Goal: Transaction & Acquisition: Purchase product/service

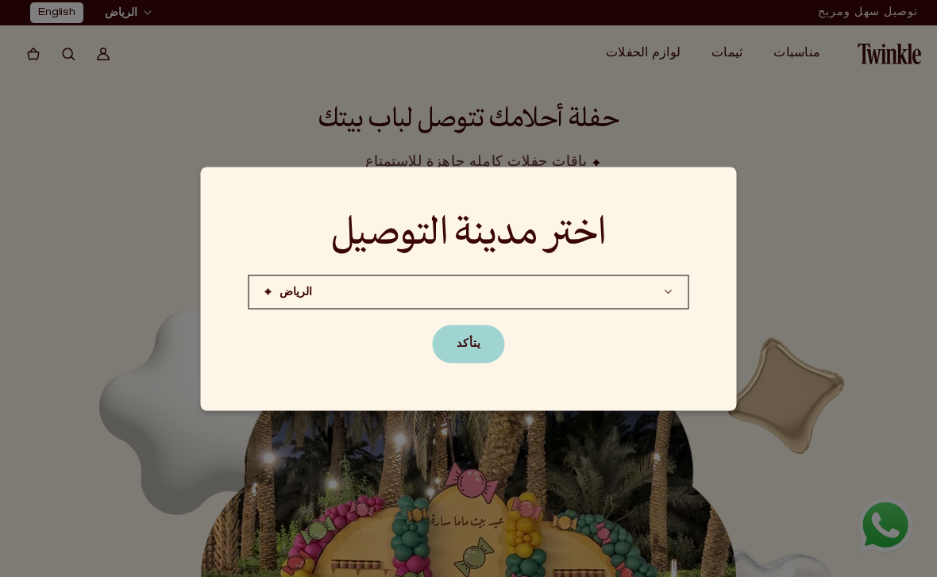
click at [575, 305] on button "الرياض (قريبًا)جده الدوحة (قريبًا)" at bounding box center [469, 292] width 441 height 34
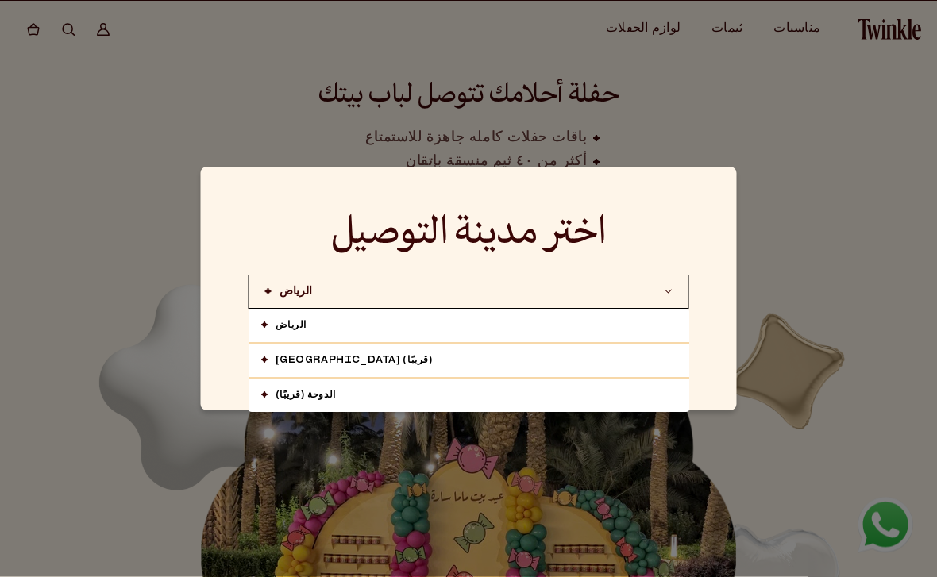
scroll to position [34, 0]
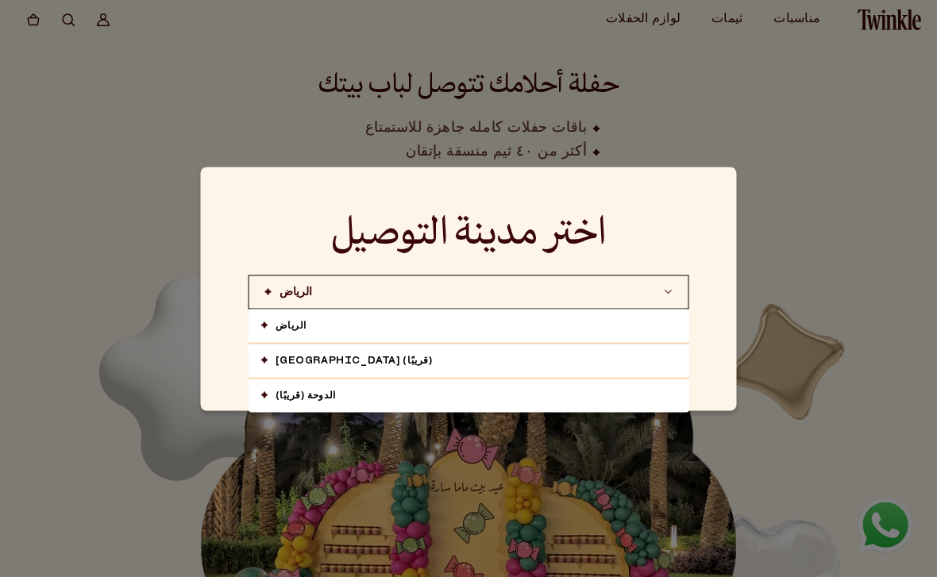
click at [509, 342] on link "الرياض" at bounding box center [469, 325] width 441 height 33
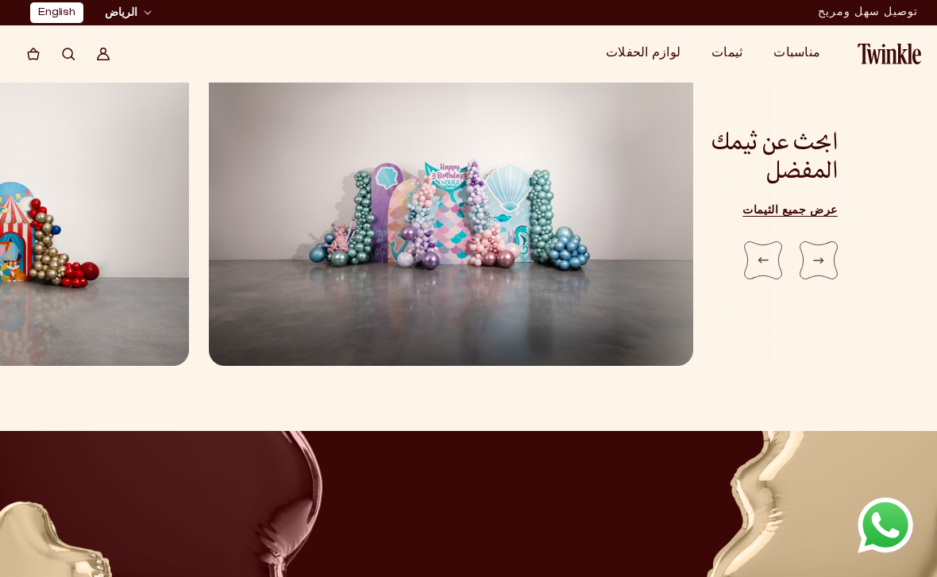
scroll to position [1823, 0]
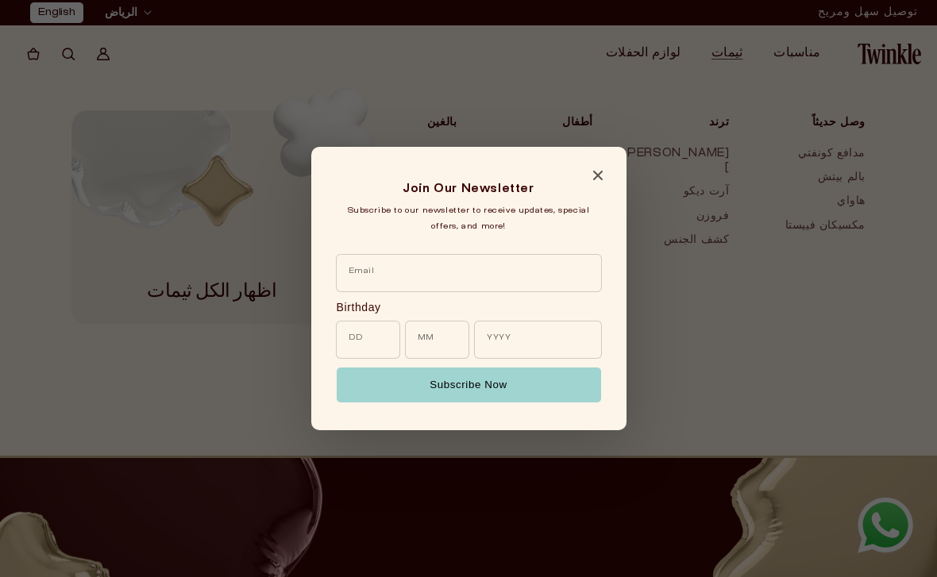
click at [611, 186] on div "Join Our Newsletter Subscribe to our newsletter to receive updates, special off…" at bounding box center [468, 289] width 315 height 284
click at [593, 182] on span "Close modal" at bounding box center [598, 178] width 10 height 7
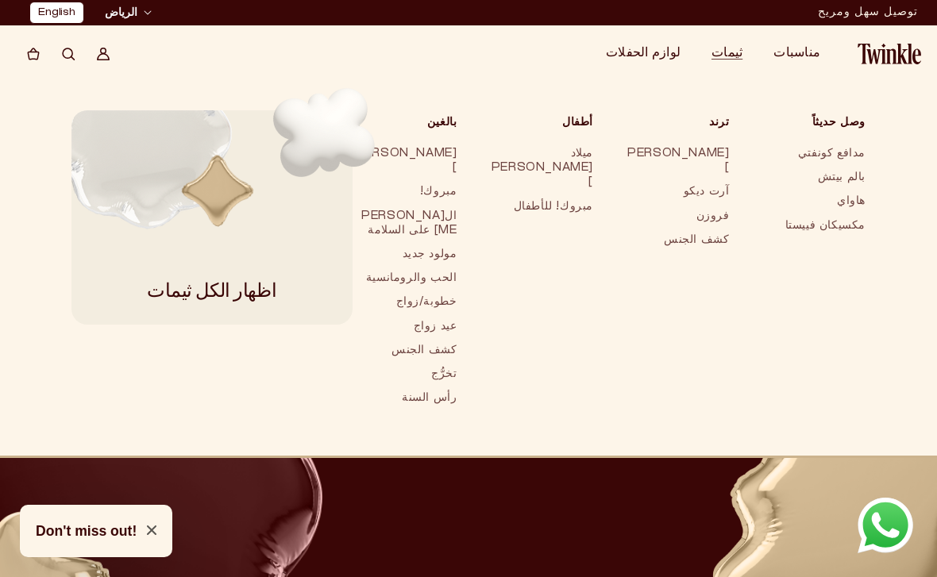
click at [840, 229] on link "مكسيكان فييستا" at bounding box center [814, 226] width 105 height 24
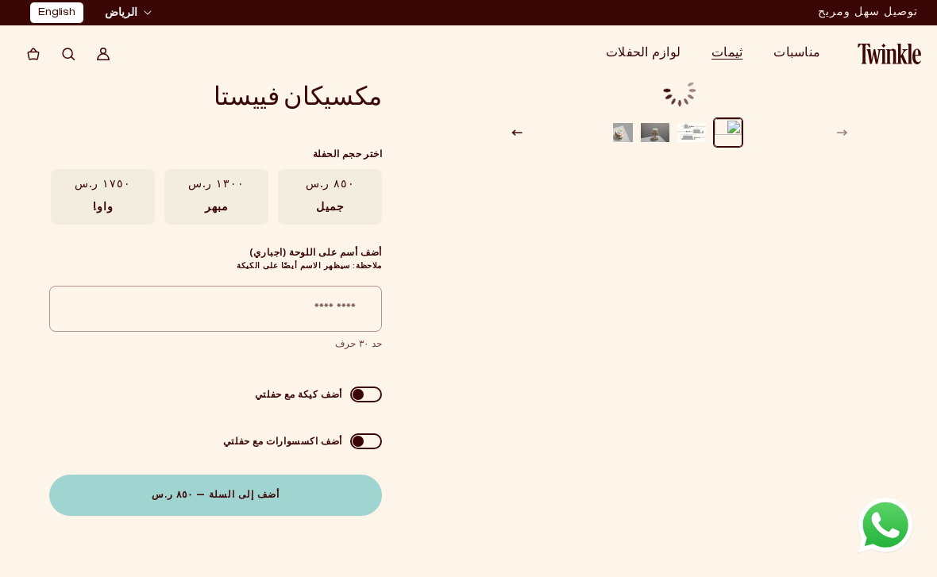
scroll to position [0, -4]
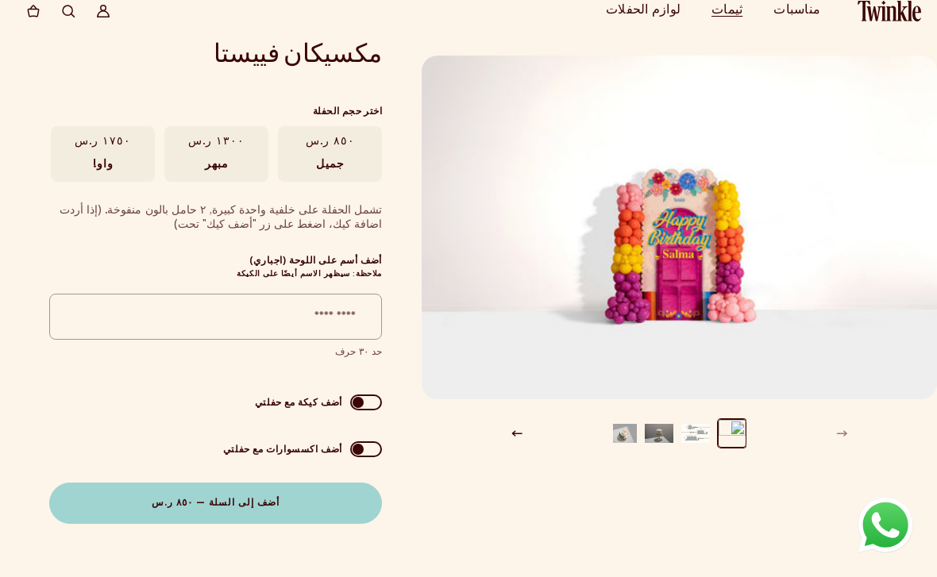
scroll to position [43, 0]
click at [199, 166] on label "١٣٠٠ ر.س مبهر" at bounding box center [216, 154] width 104 height 56
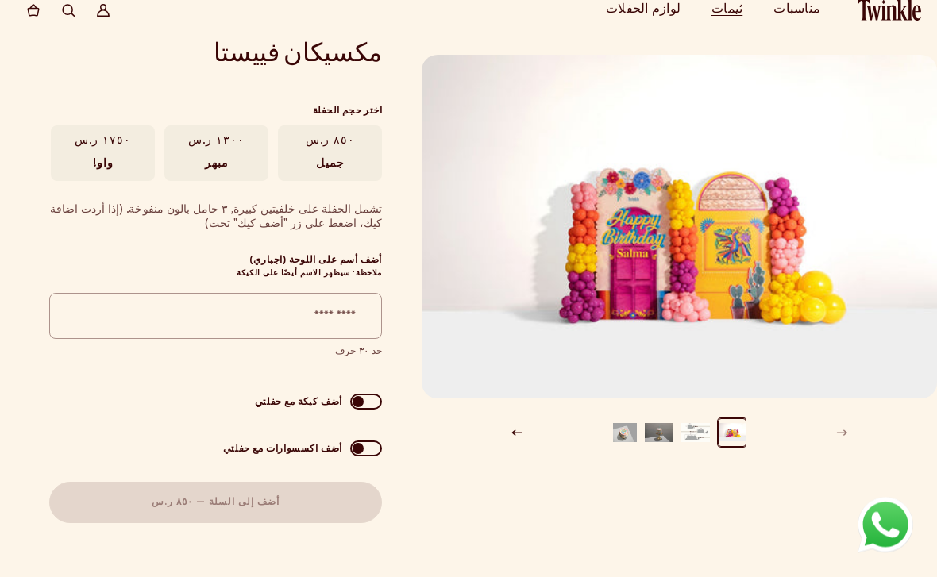
scroll to position [44, 0]
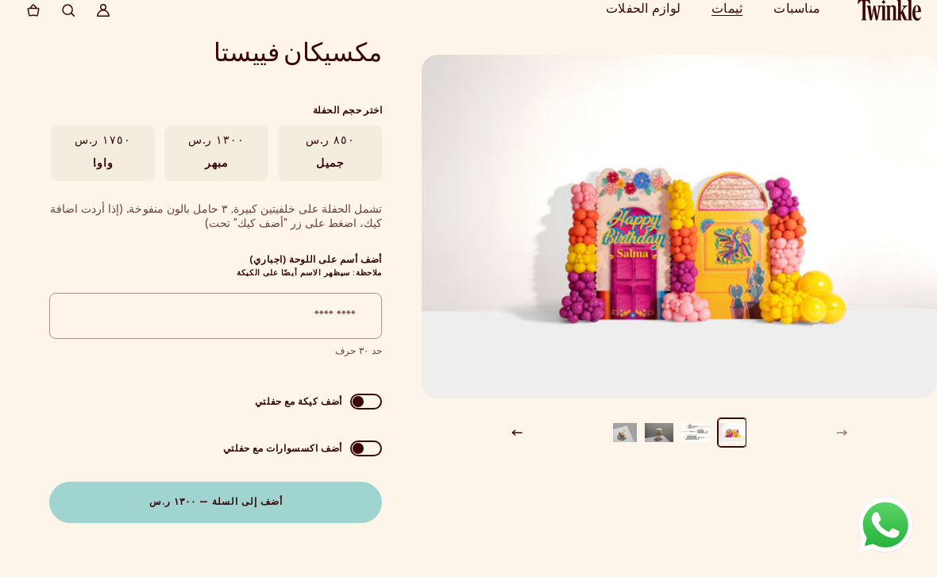
click at [71, 149] on label "١٧٥٠ ر.س واو!" at bounding box center [103, 154] width 104 height 56
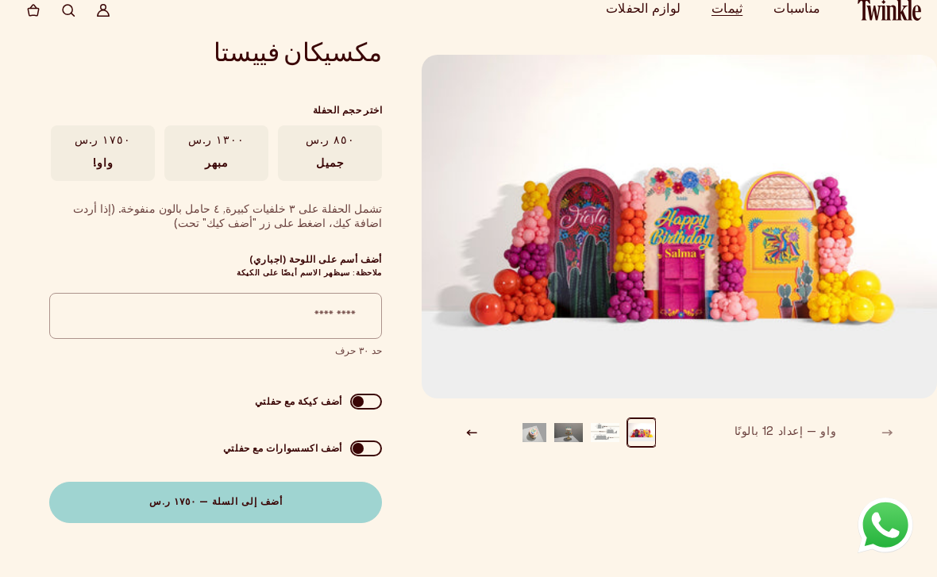
click at [368, 396] on span at bounding box center [366, 402] width 32 height 16
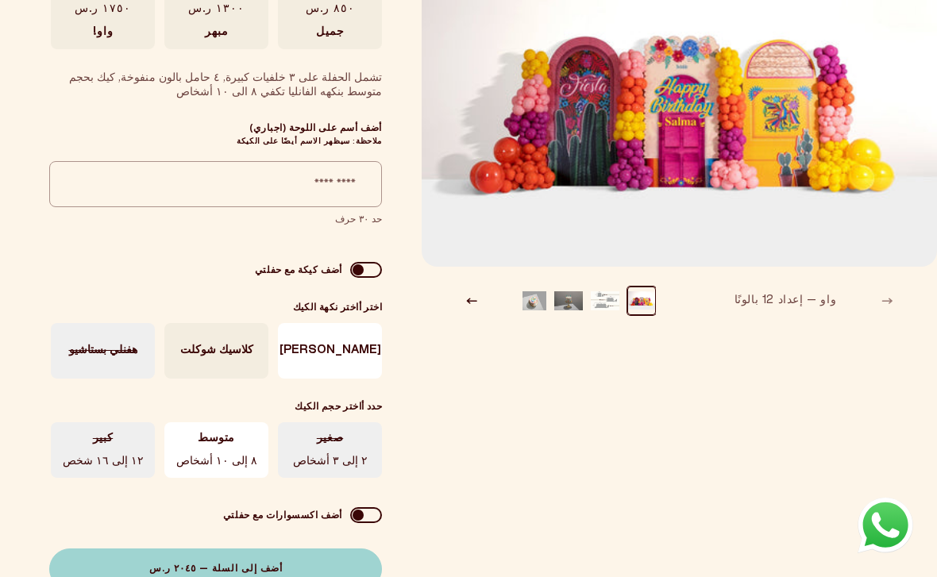
scroll to position [180, 0]
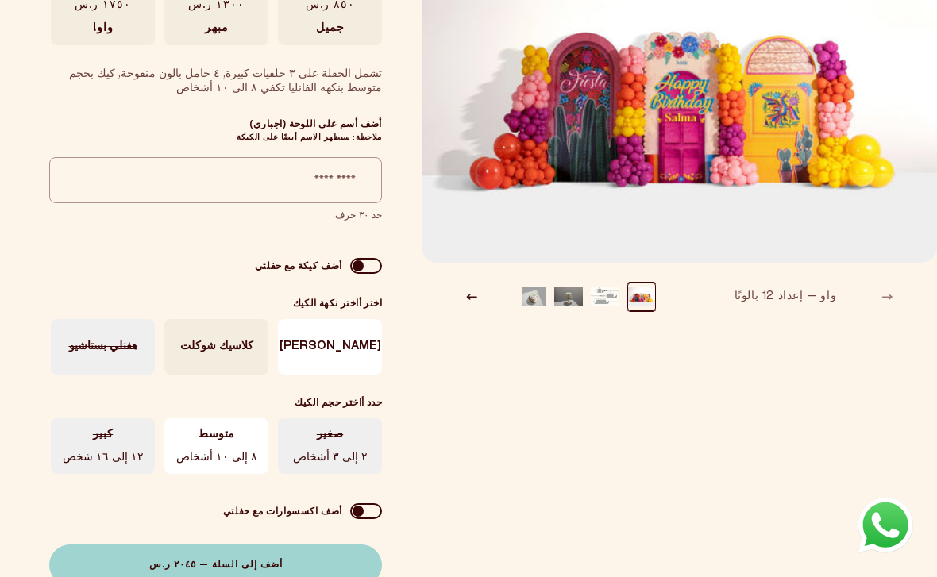
click at [353, 353] on div "None كلاسيك فانيلا كلاسيك شوكلت هفنلي بستاشيو" at bounding box center [216, 345] width 331 height 63
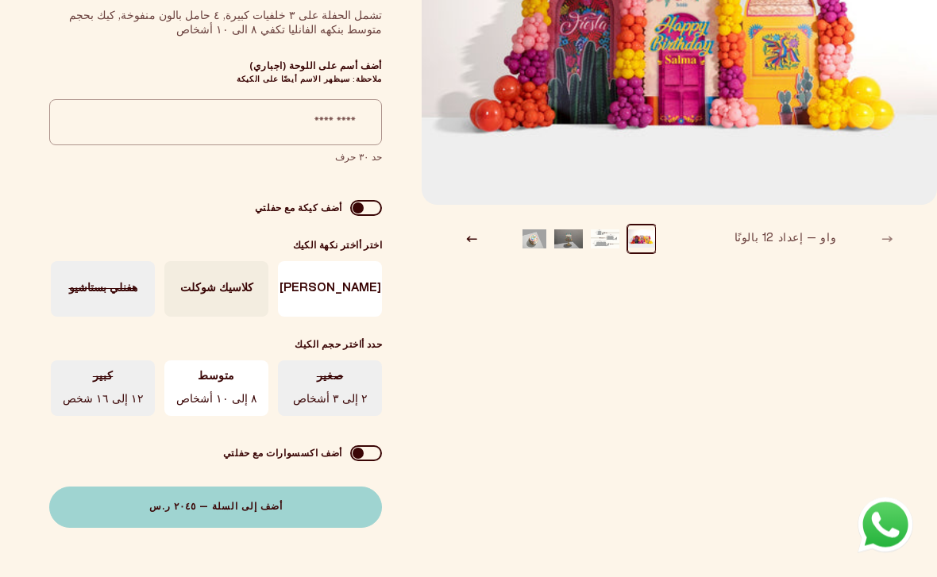
scroll to position [239, 0]
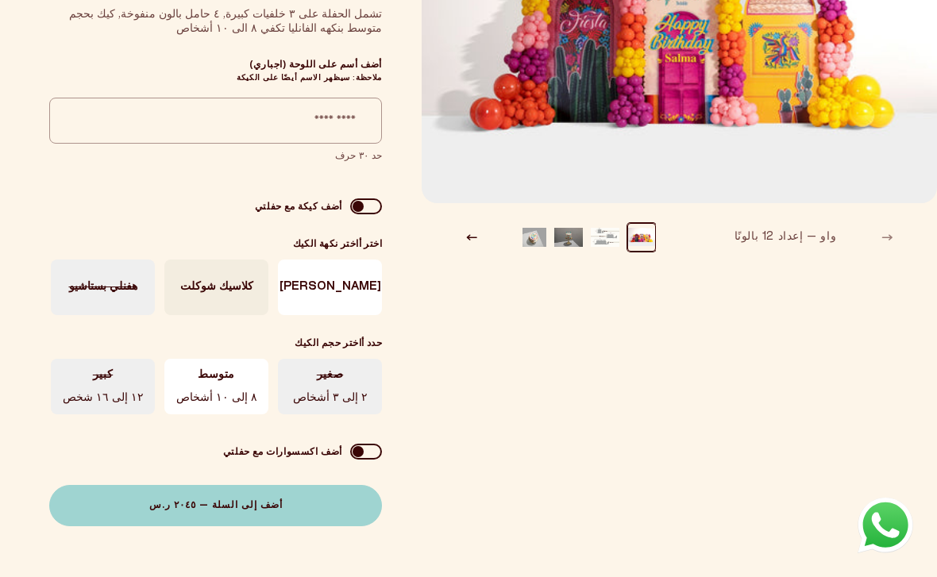
click at [111, 398] on div "None صغير ٢ إلى ٣ أشخاص متوسط ٨ إلى ١٠ أشخاص كبير ١٢ إلى ١٦ شخص" at bounding box center [216, 384] width 331 height 63
click at [214, 289] on span "كلاسيك شوكلت" at bounding box center [216, 287] width 73 height 14
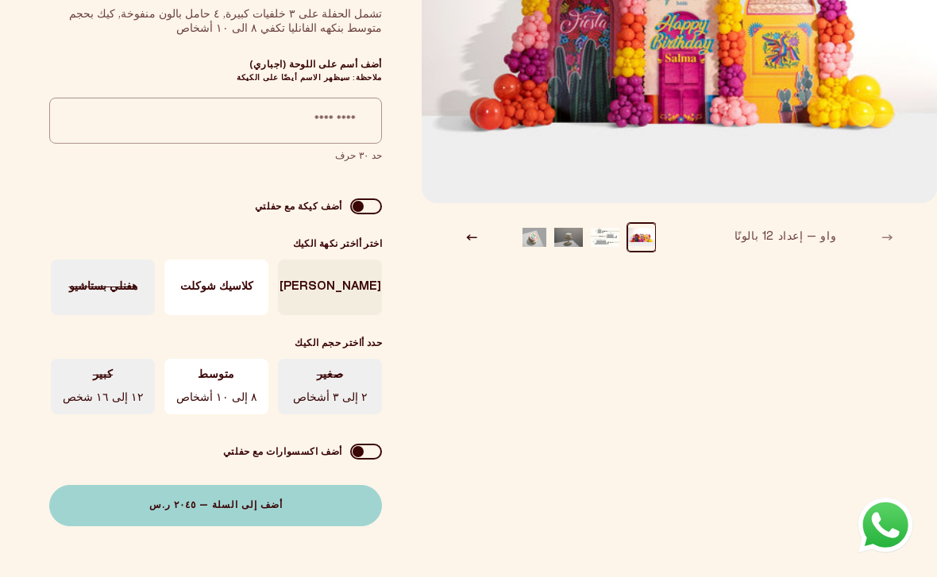
click at [124, 307] on div "None كلاسيك فانيلا كلاسيك شوكلت هفنلي بستاشيو" at bounding box center [216, 285] width 331 height 63
click at [121, 388] on div "None صغير ٢ إلى ٣ أشخاص متوسط ٨ إلى ١٠ أشخاص كبير ١٢ إلى ١٦ شخص" at bounding box center [216, 384] width 331 height 63
click at [324, 280] on div "كلاسيك فانيلا" at bounding box center [330, 288] width 104 height 56
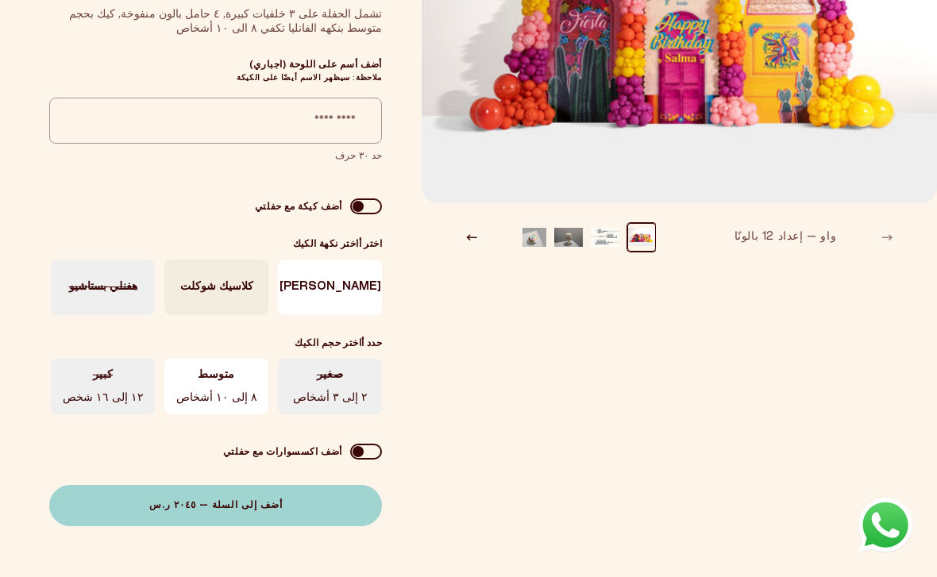
click at [234, 284] on span "كلاسيك شوكلت" at bounding box center [216, 287] width 73 height 14
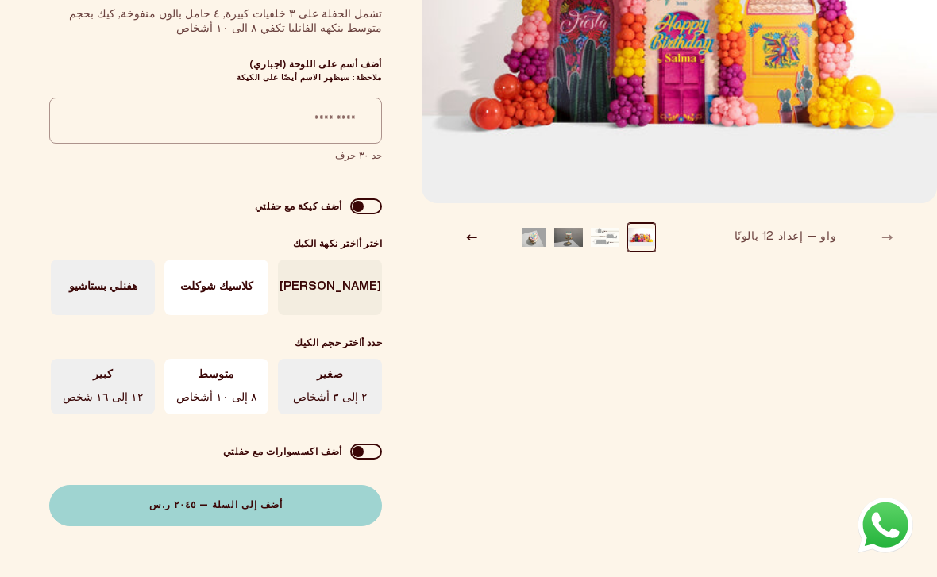
click at [119, 294] on div "None كلاسيك فانيلا كلاسيك شوكلت هفنلي بستاشيو" at bounding box center [216, 285] width 331 height 63
click at [363, 449] on span at bounding box center [366, 452] width 32 height 16
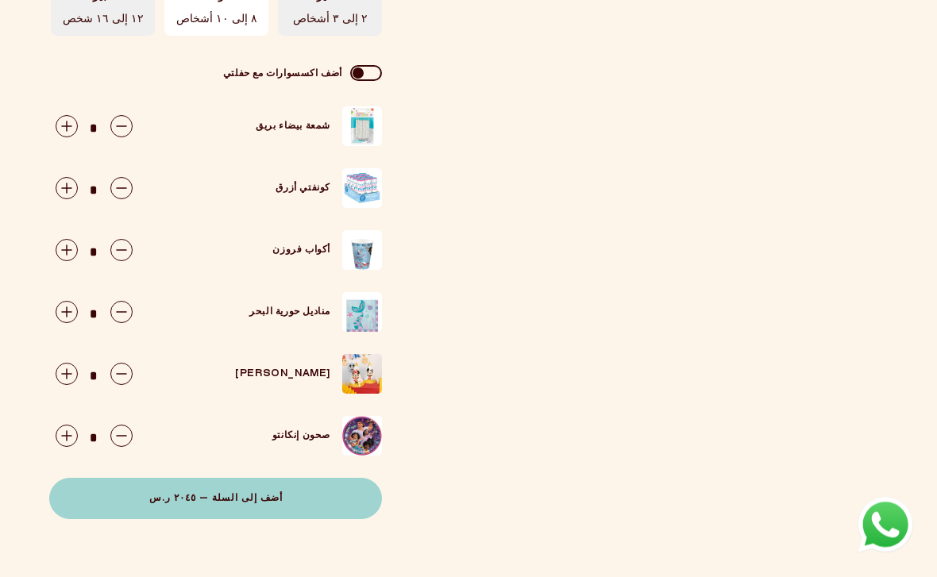
scroll to position [620, 0]
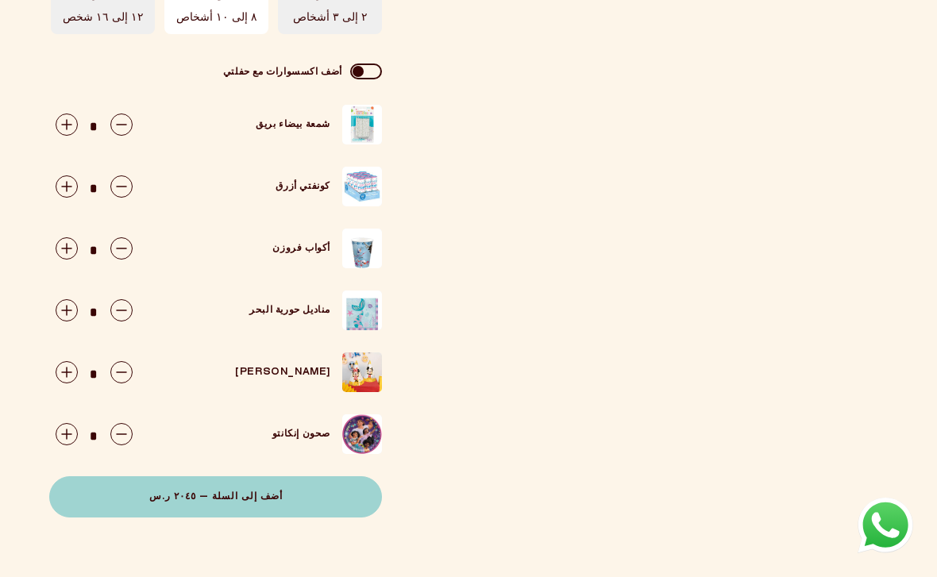
click at [61, 138] on button "button" at bounding box center [66, 125] width 36 height 30
type input "*"
click at [58, 190] on icon "button" at bounding box center [67, 187] width 22 height 22
type input "*"
click at [61, 251] on icon "button" at bounding box center [67, 248] width 22 height 22
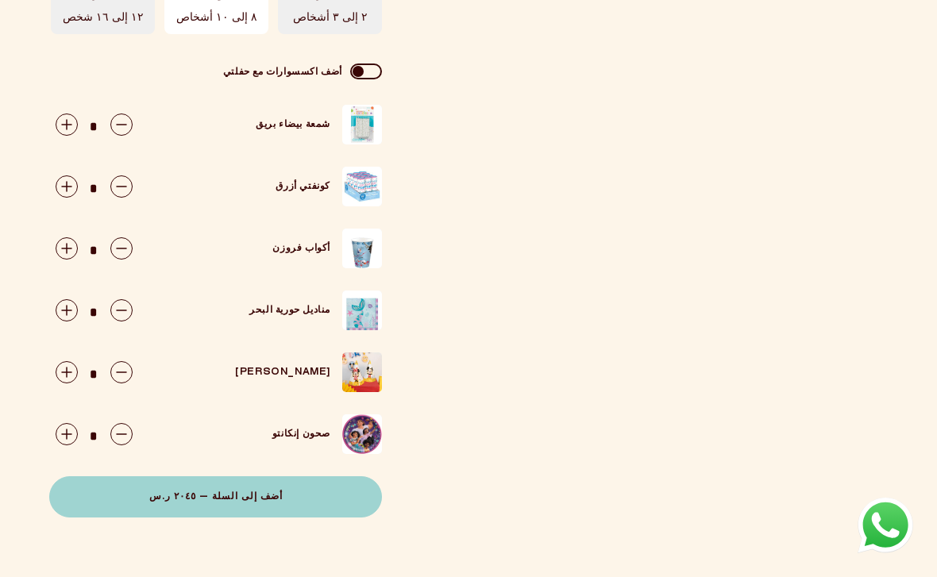
type input "*"
click at [60, 318] on icon "button" at bounding box center [67, 310] width 22 height 22
type input "*"
click at [65, 374] on icon "button" at bounding box center [67, 372] width 22 height 22
type input "*"
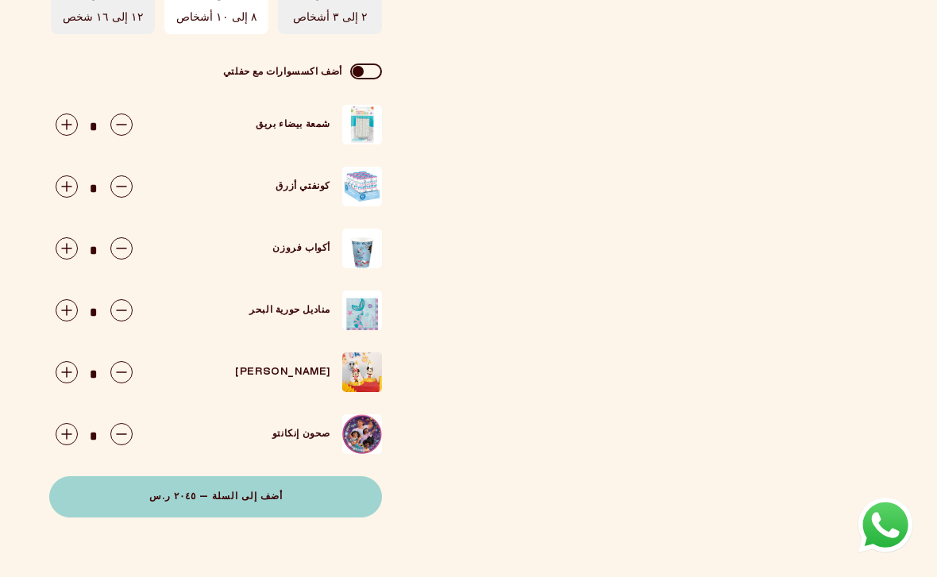
click at [63, 443] on icon "button" at bounding box center [67, 434] width 22 height 22
type input "*"
click at [56, 126] on icon "button" at bounding box center [67, 125] width 22 height 22
type input "*"
click at [64, 191] on icon "button" at bounding box center [67, 187] width 22 height 22
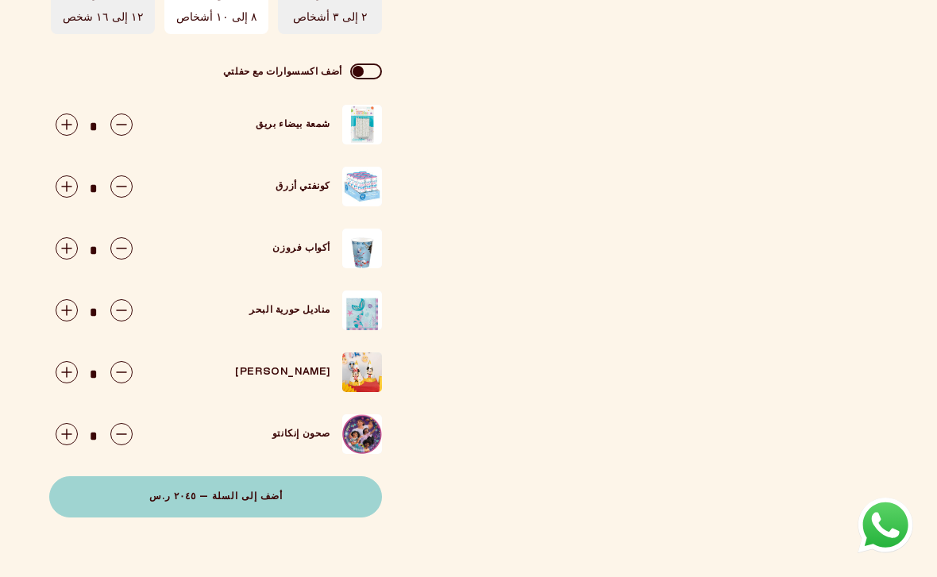
type input "*"
click at [64, 249] on icon "button" at bounding box center [67, 248] width 22 height 22
type input "*"
click at [63, 310] on icon "button" at bounding box center [67, 310] width 22 height 22
type input "*"
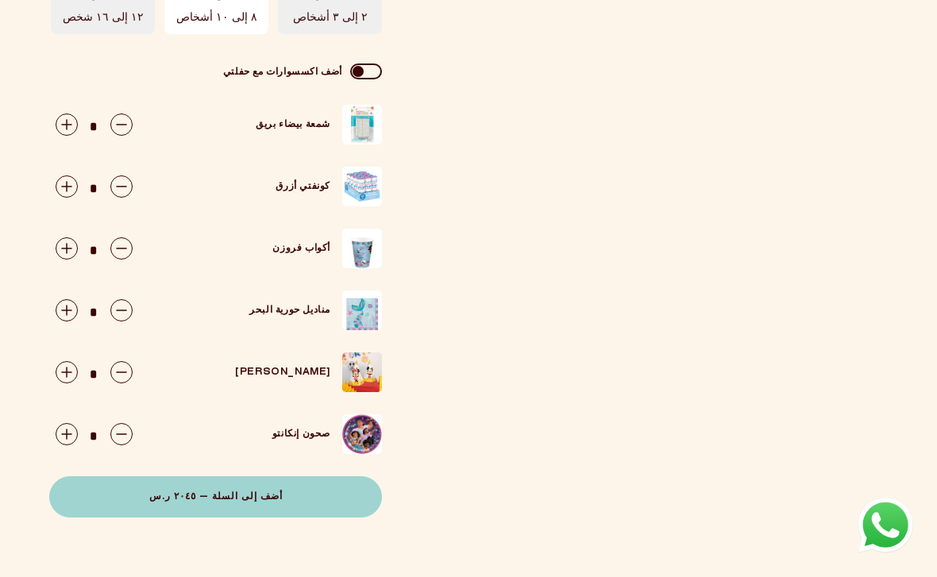
click at [66, 382] on icon "button" at bounding box center [67, 372] width 22 height 22
type input "*"
click at [56, 442] on icon "button" at bounding box center [67, 434] width 22 height 22
type input "*"
click at [369, 79] on span at bounding box center [366, 72] width 32 height 16
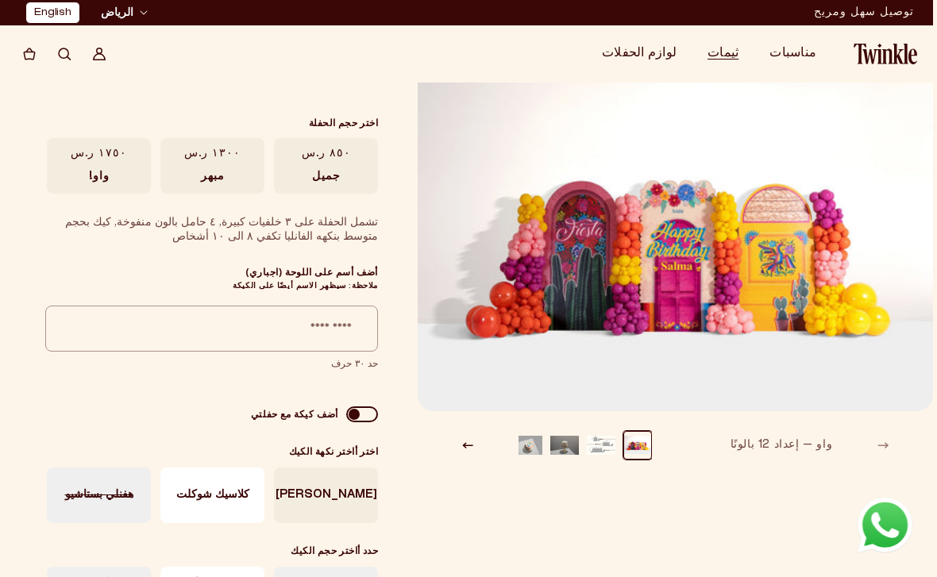
scroll to position [30, 6]
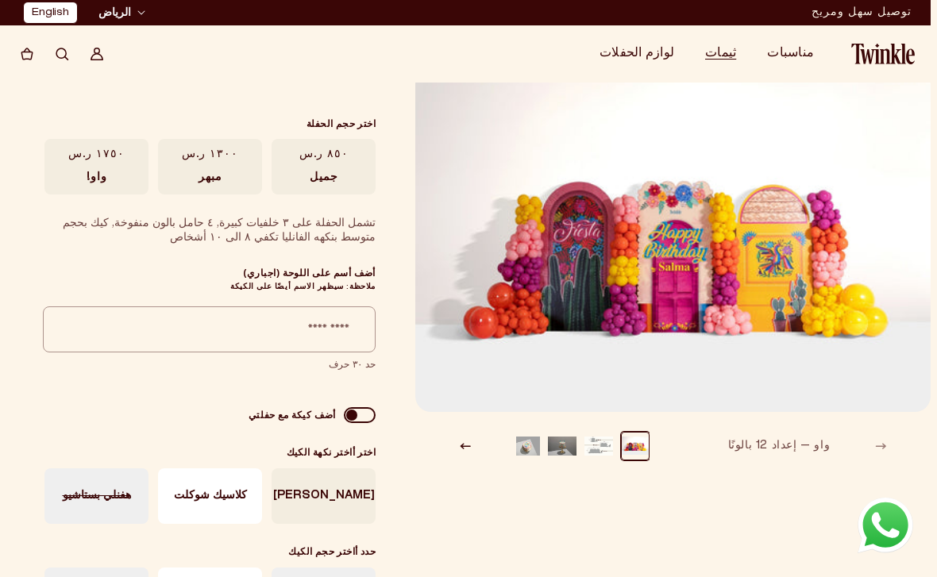
click at [602, 453] on button "تحميل الصورة 2 في عرض المعرض" at bounding box center [599, 446] width 29 height 29
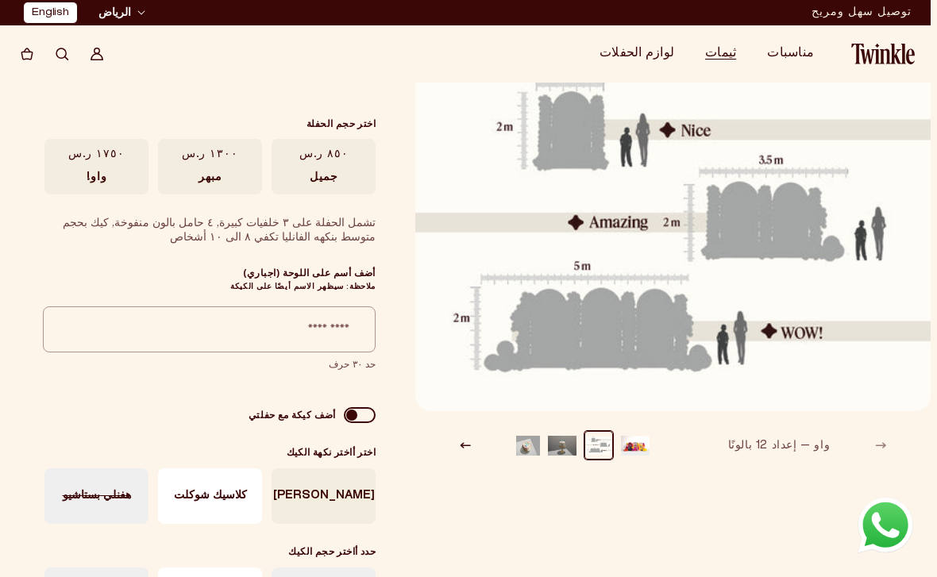
click at [565, 443] on button "تحميل الصورة 3 في عرض المعرض" at bounding box center [562, 445] width 29 height 29
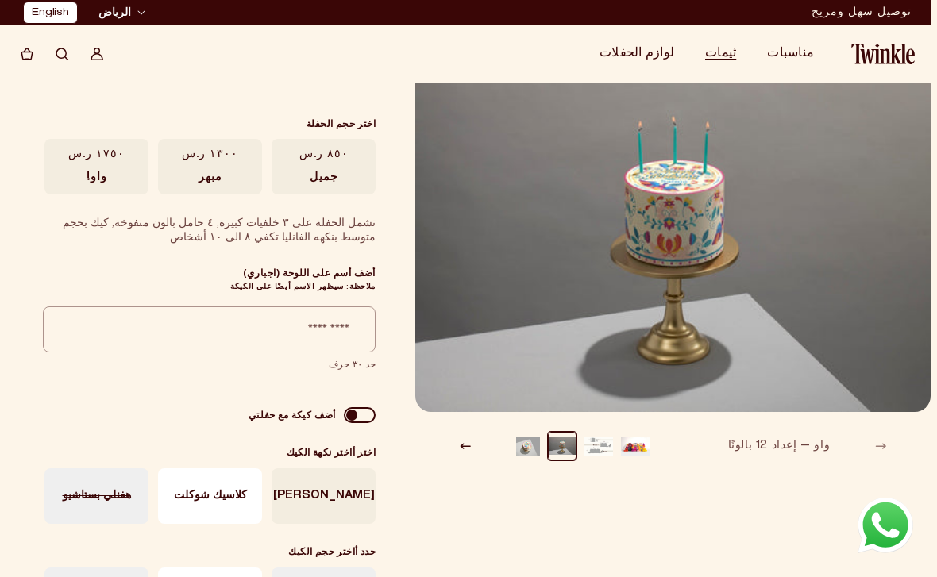
click at [536, 448] on button "تحميل الصورة 4 في عرض المعرض" at bounding box center [526, 446] width 29 height 29
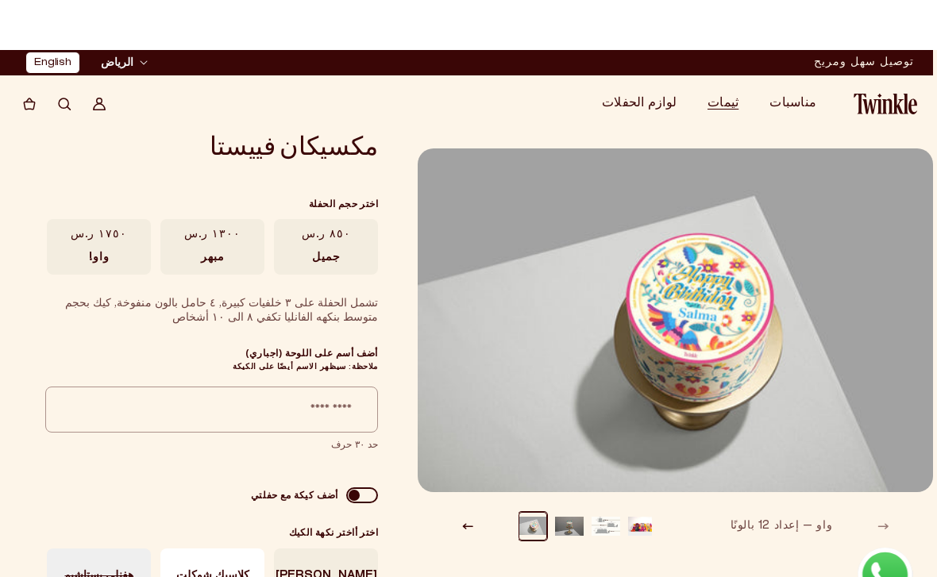
scroll to position [0, 0]
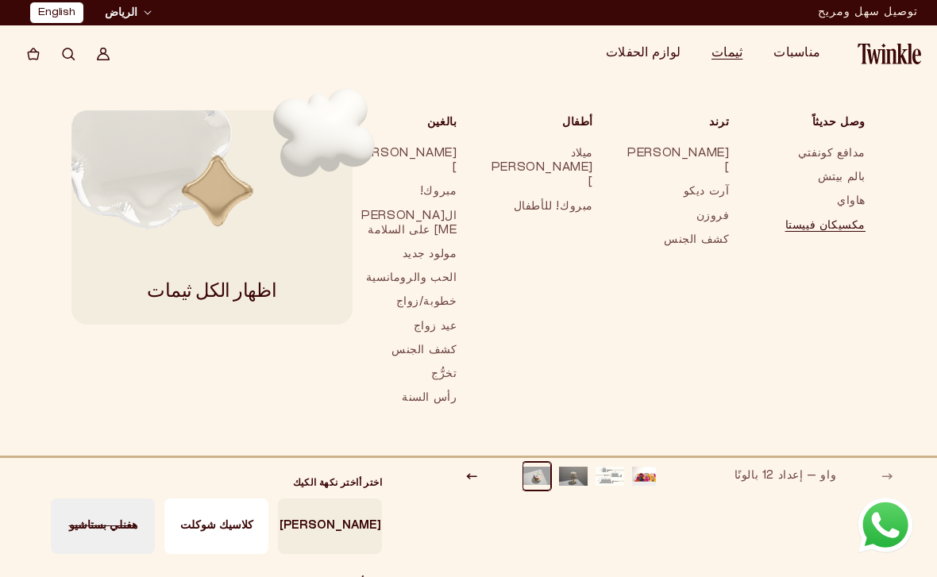
click at [852, 150] on link "مدافع كونفتي" at bounding box center [814, 154] width 105 height 24
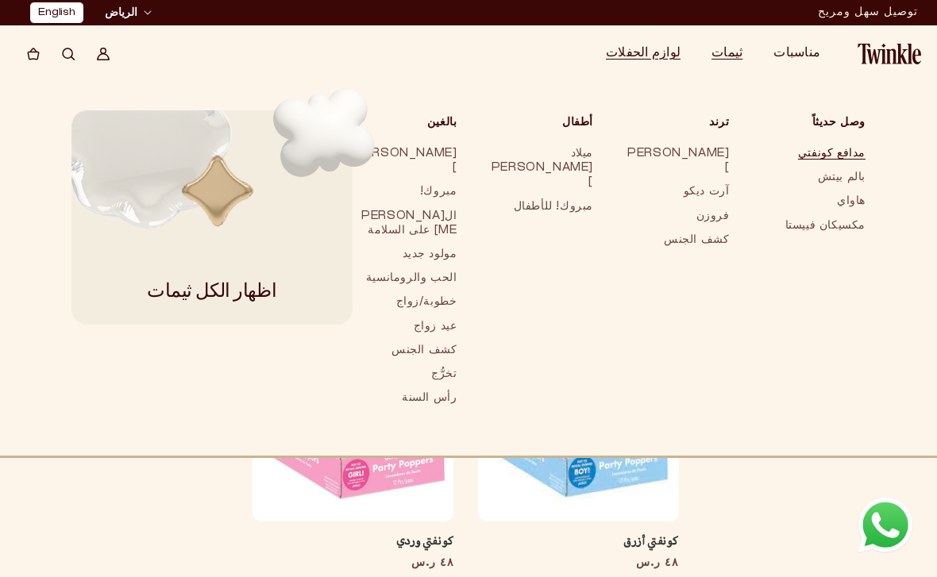
click at [851, 185] on link "بالم بيتش" at bounding box center [814, 178] width 105 height 24
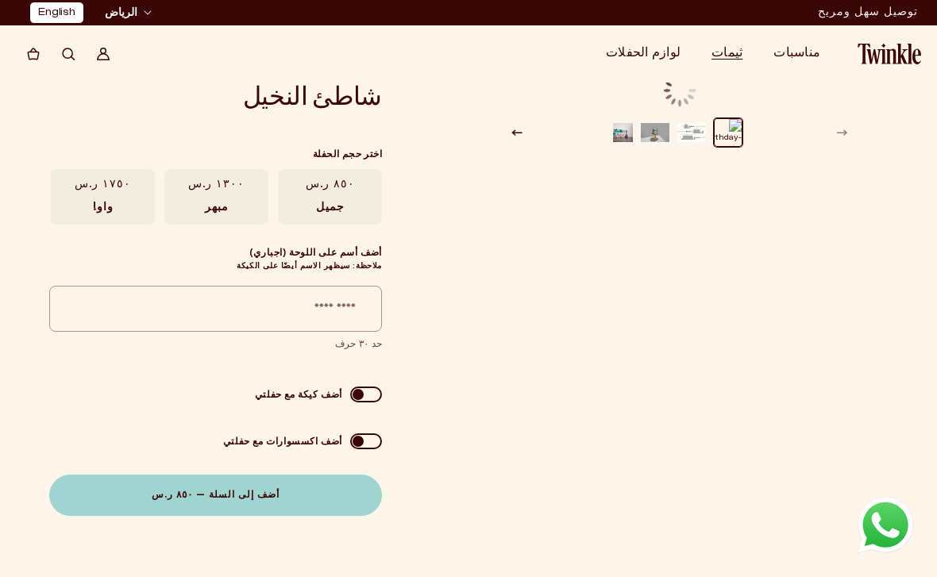
scroll to position [0, -4]
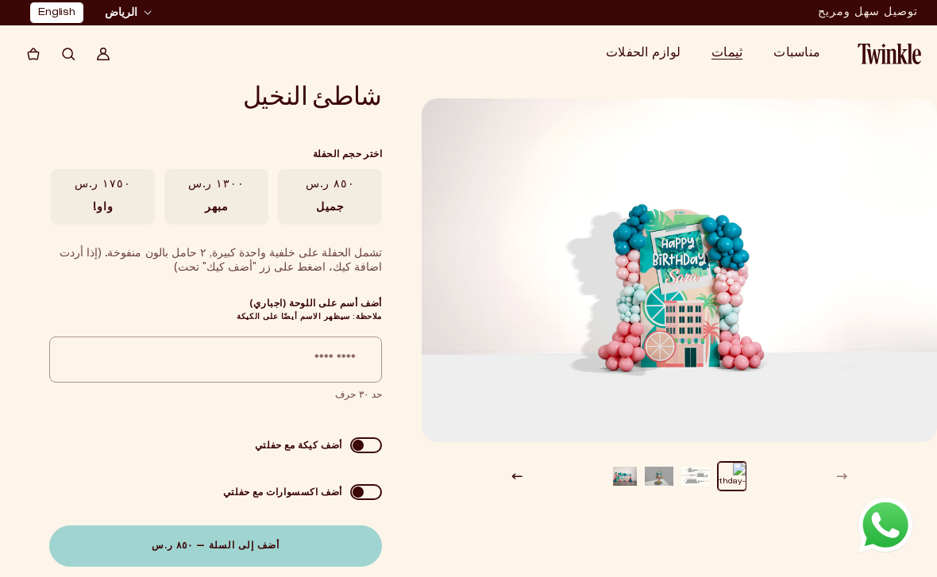
click at [628, 470] on button "تحميل الصورة 6 في عرض المعرض" at bounding box center [622, 476] width 29 height 29
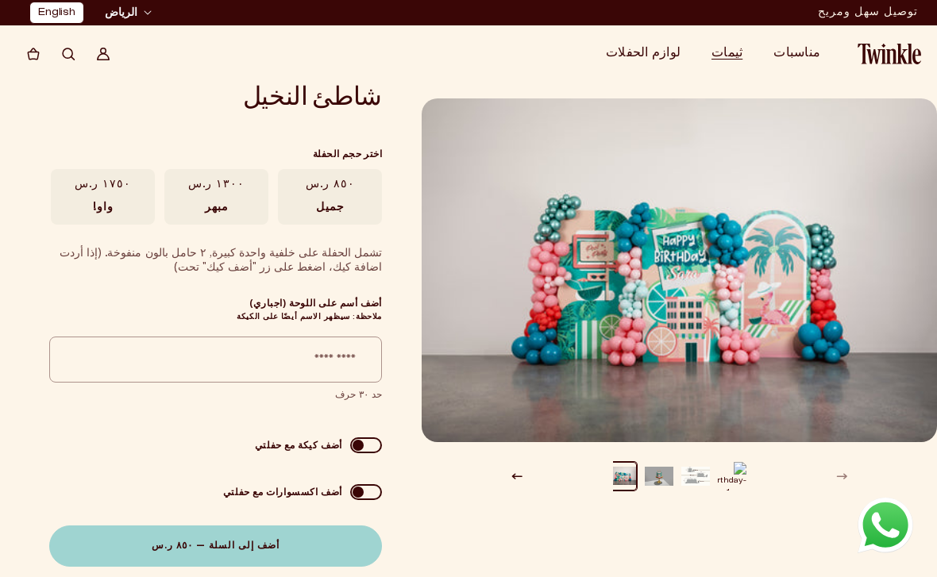
scroll to position [0, -9]
click at [225, 203] on span "مبهر" at bounding box center [217, 208] width 24 height 14
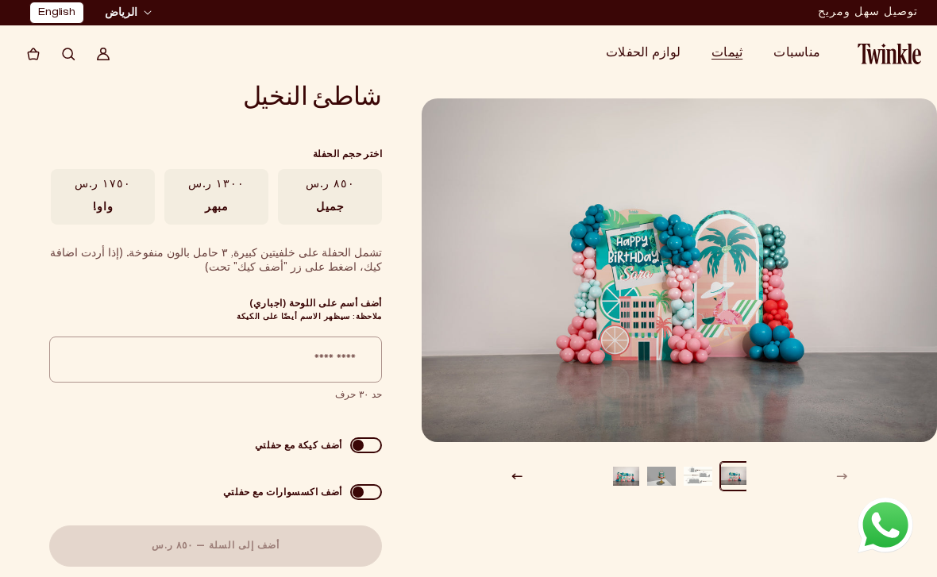
scroll to position [0, -4]
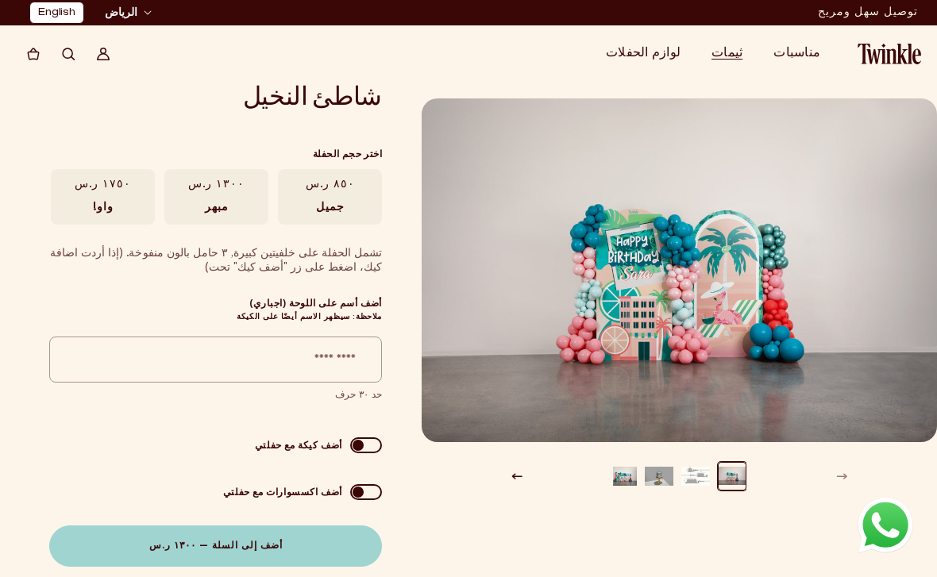
click at [87, 212] on label "١٧٥٠ ر.س واو!" at bounding box center [103, 197] width 104 height 56
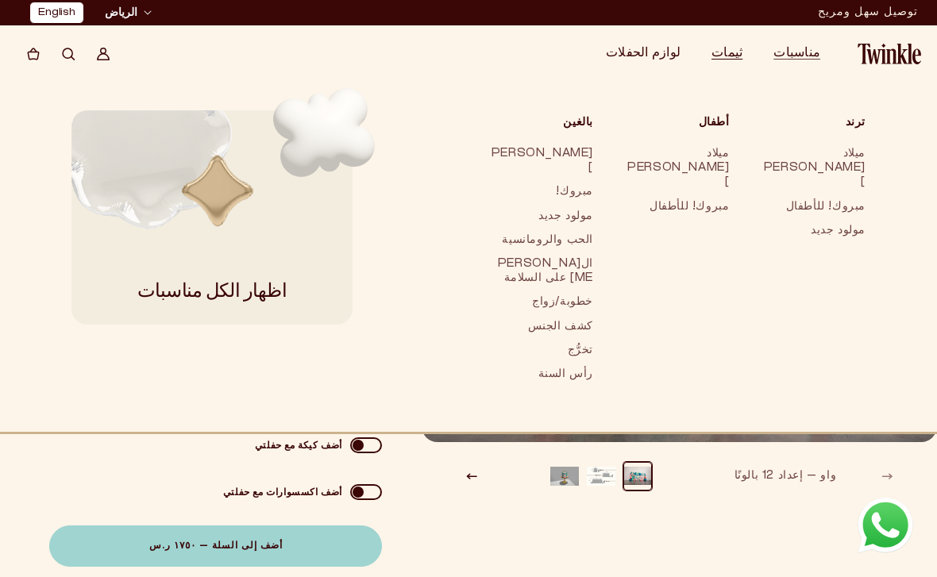
click at [594, 155] on link "[PERSON_NAME]" at bounding box center [541, 161] width 105 height 38
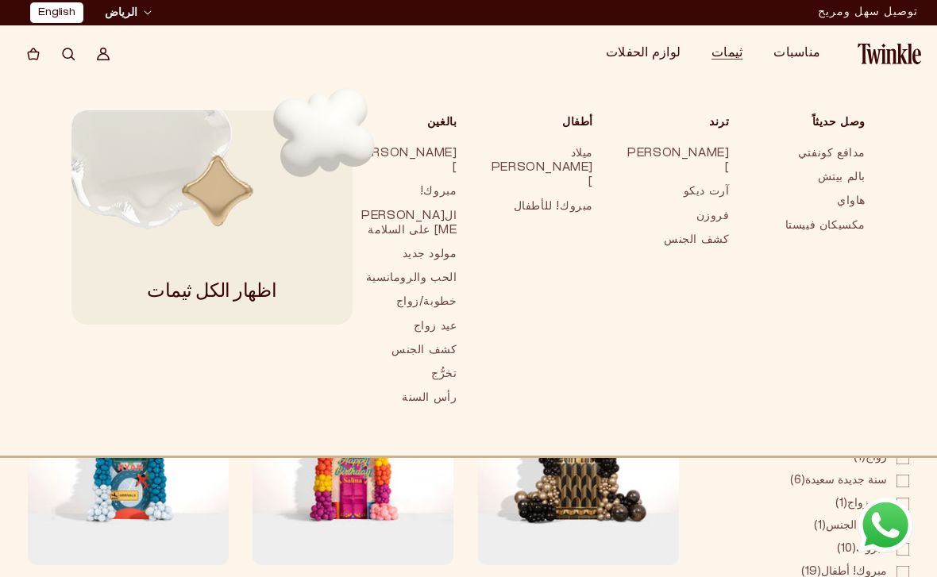
click at [458, 205] on link "ال[PERSON_NAME] على السلامة" at bounding box center [405, 224] width 105 height 38
